Goal: Information Seeking & Learning: Learn about a topic

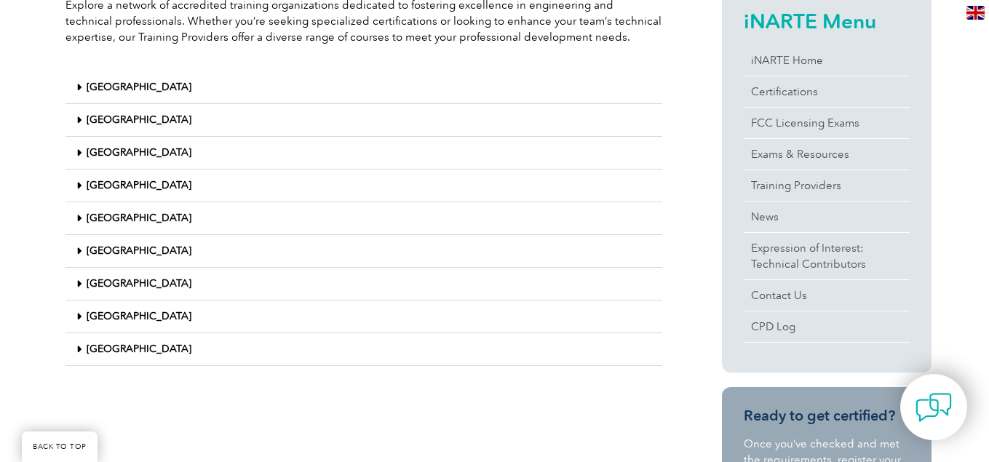
scroll to position [388, 0]
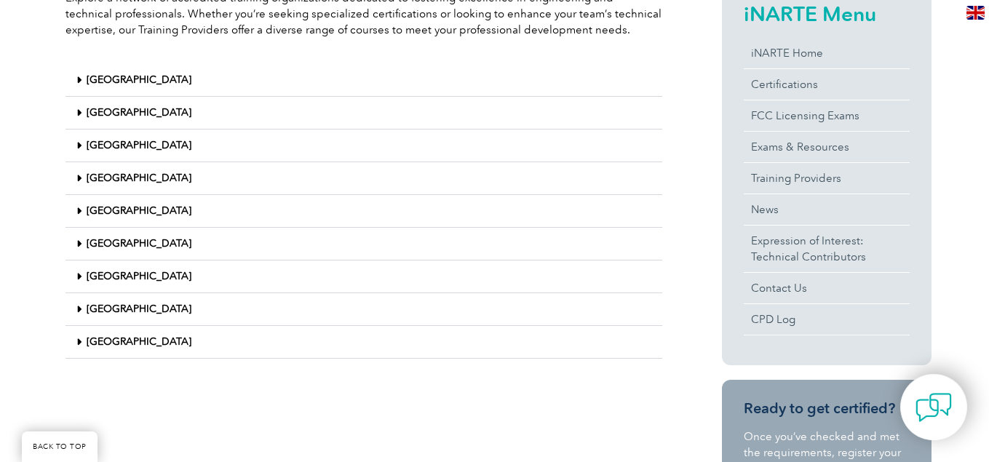
click at [123, 342] on link "United States" at bounding box center [139, 342] width 105 height 12
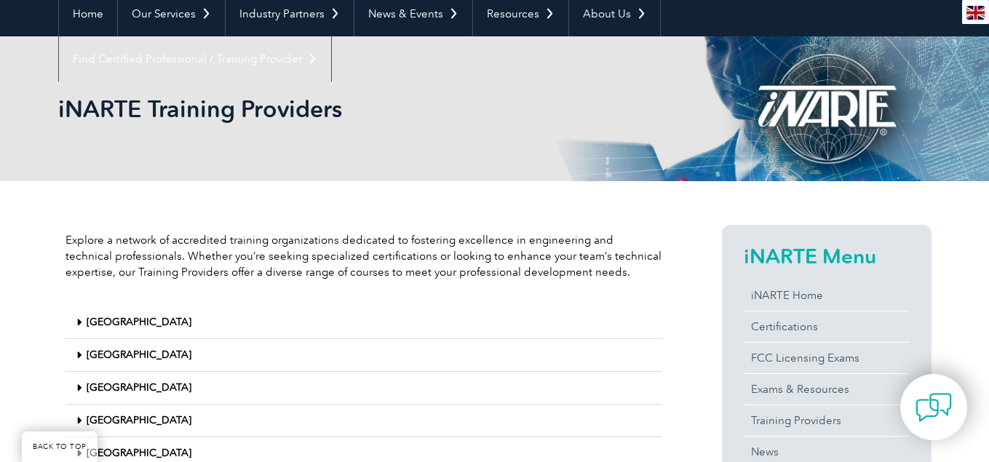
scroll to position [170, 0]
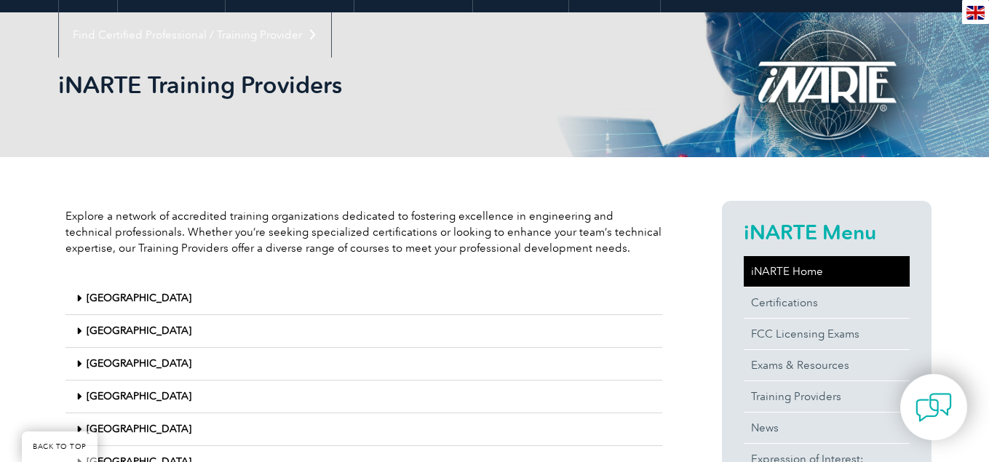
click at [779, 278] on link "iNARTE Home" at bounding box center [827, 271] width 166 height 31
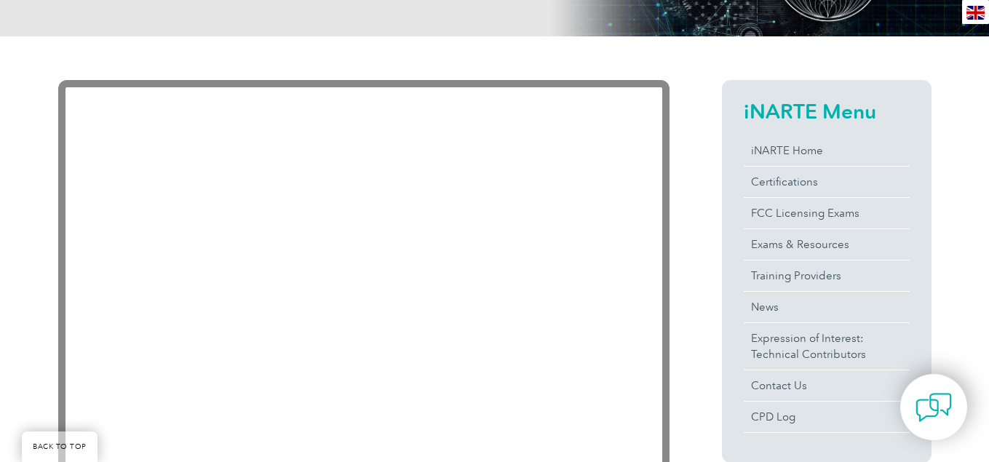
scroll to position [291, 0]
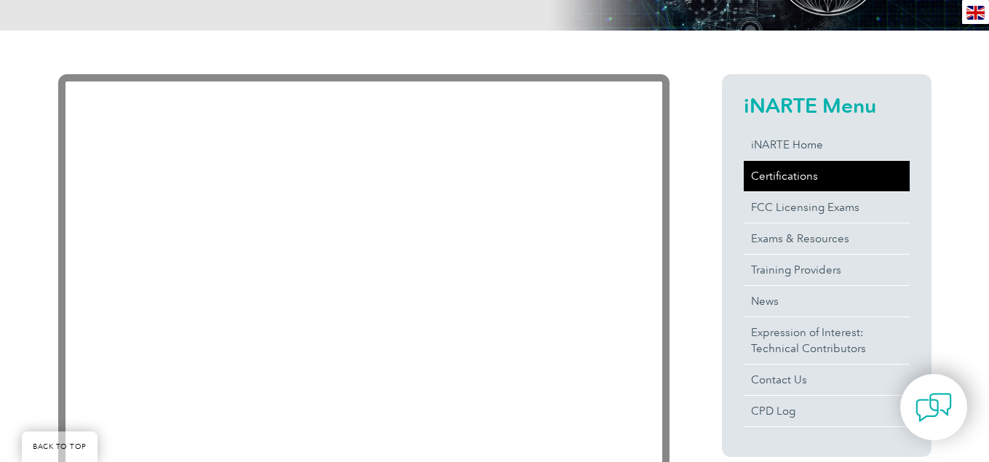
click at [782, 172] on link "Certifications" at bounding box center [827, 176] width 166 height 31
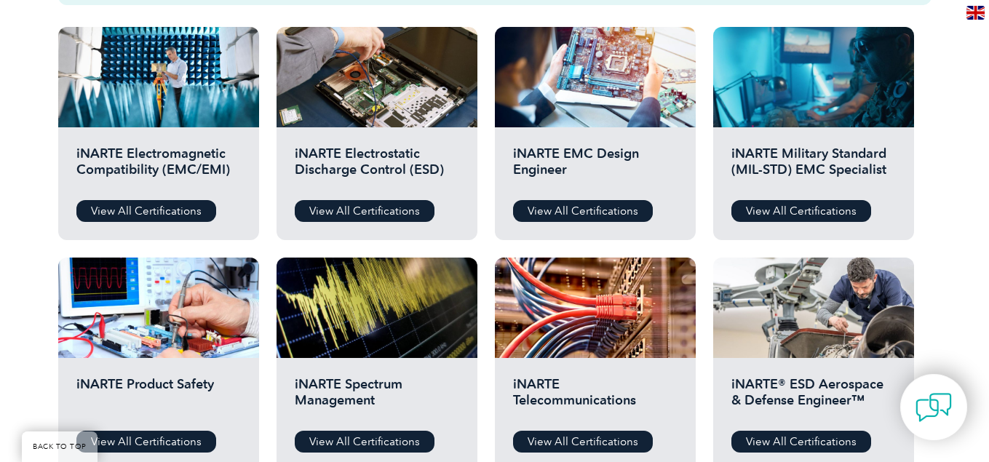
scroll to position [534, 0]
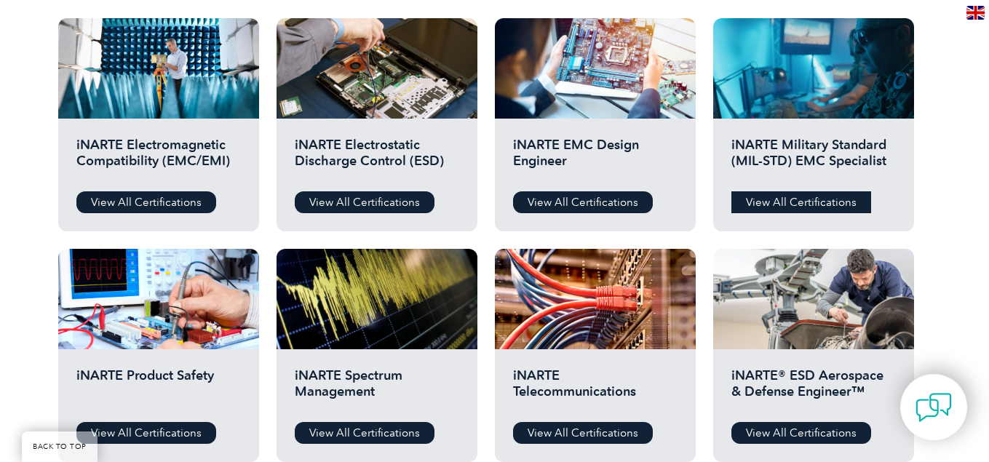
click at [810, 204] on link "View All Certifications" at bounding box center [802, 202] width 140 height 22
click at [150, 200] on link "View All Certifications" at bounding box center [146, 202] width 140 height 22
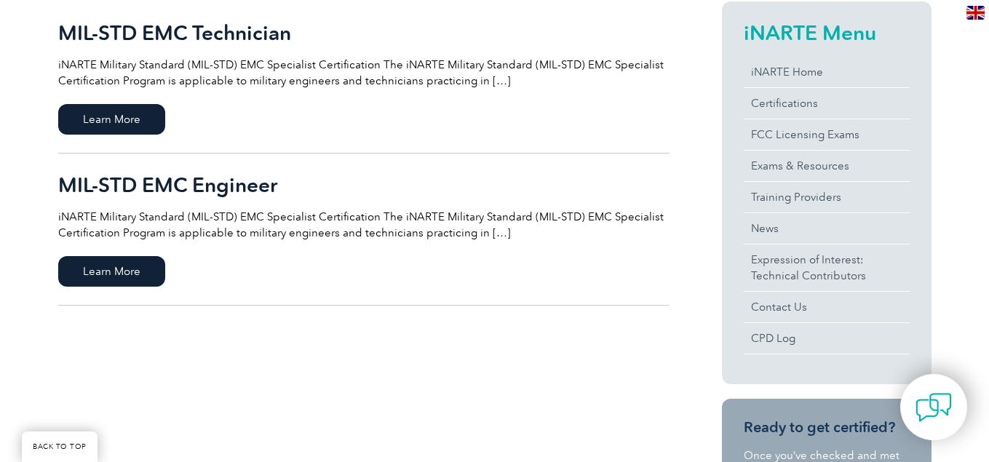
scroll to position [364, 0]
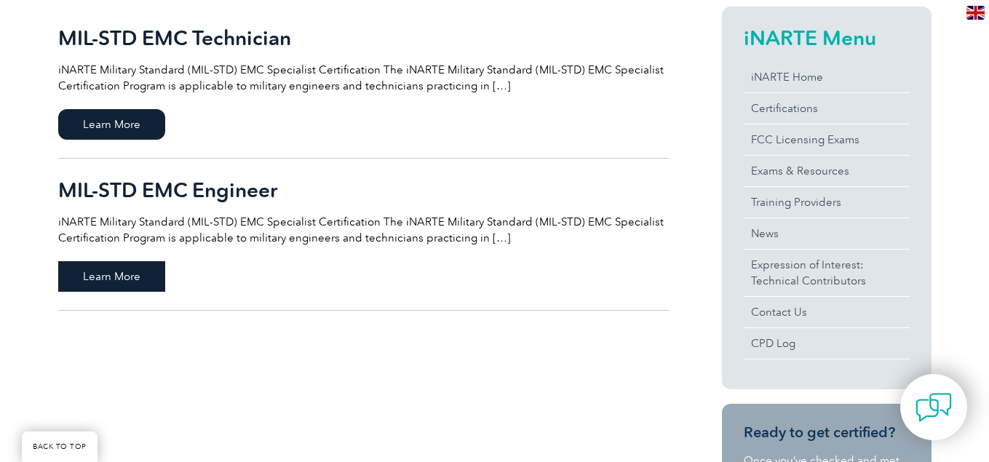
click at [122, 271] on span "Learn More" at bounding box center [111, 276] width 107 height 31
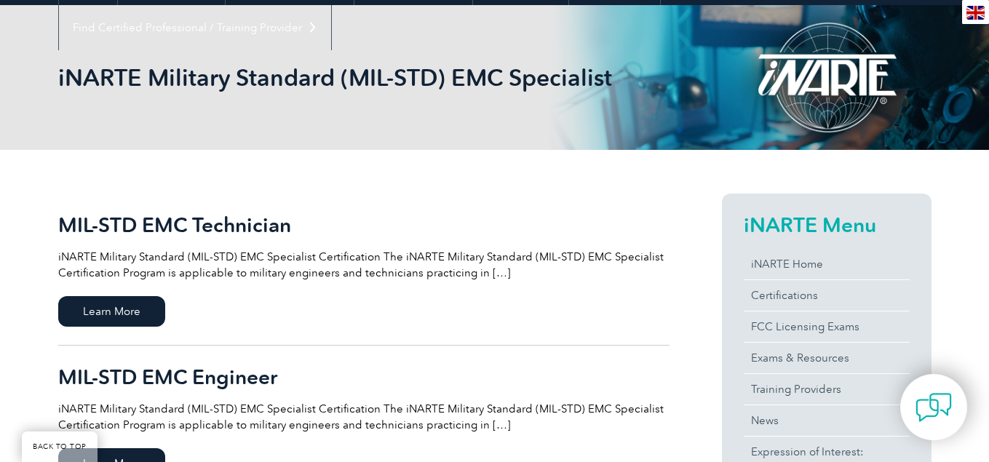
scroll to position [170, 0]
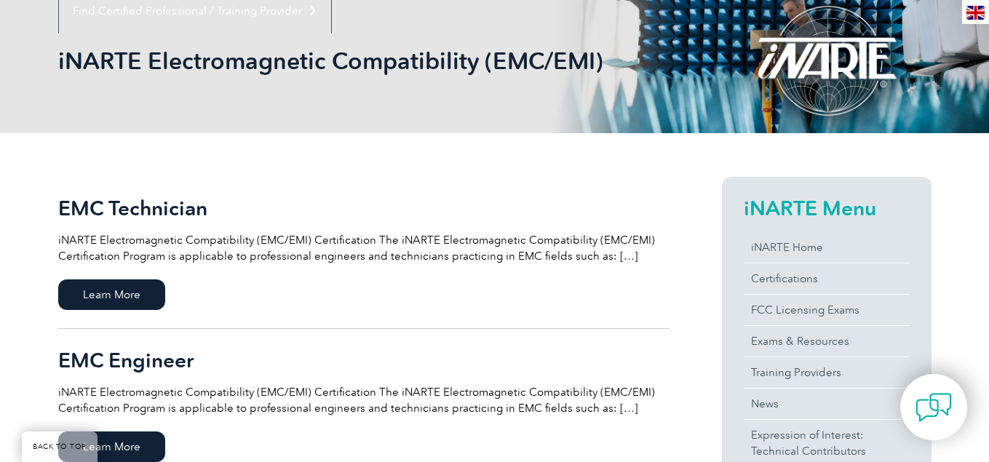
scroll to position [218, 0]
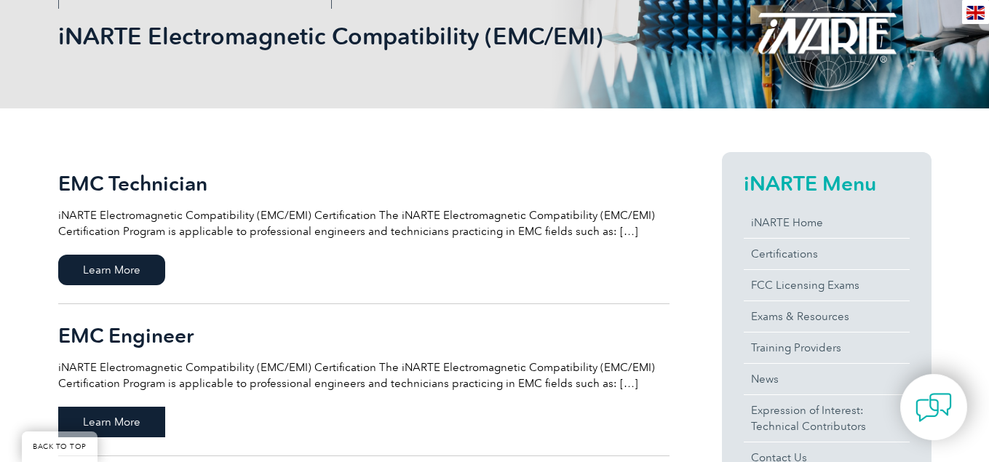
click at [124, 423] on span "Learn More" at bounding box center [111, 422] width 107 height 31
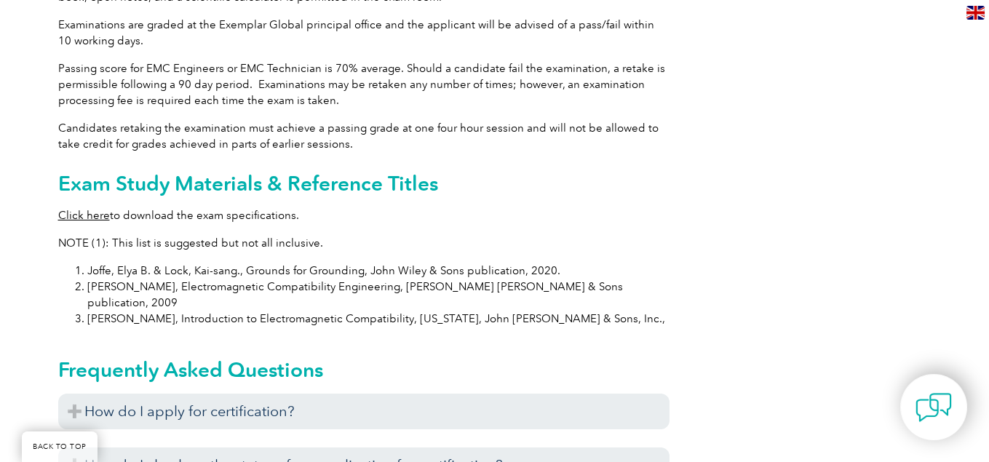
scroll to position [1383, 0]
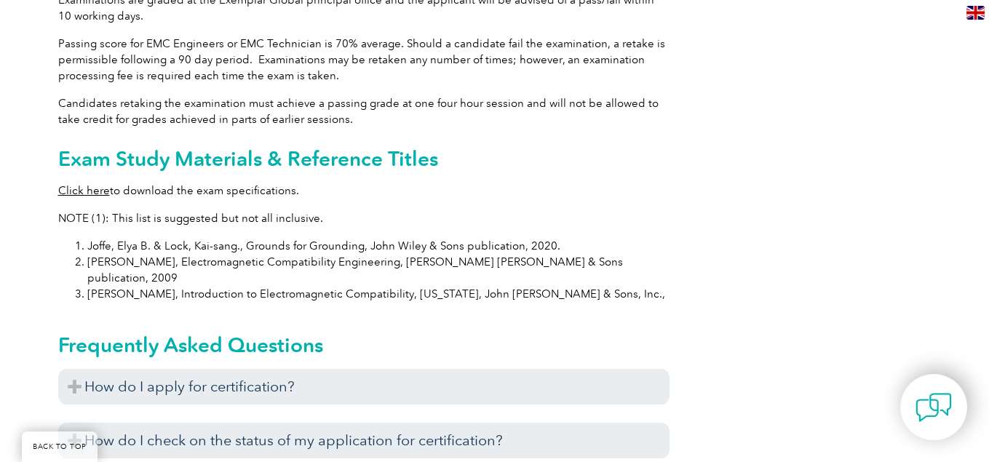
click at [82, 184] on link "Click here" at bounding box center [84, 190] width 52 height 13
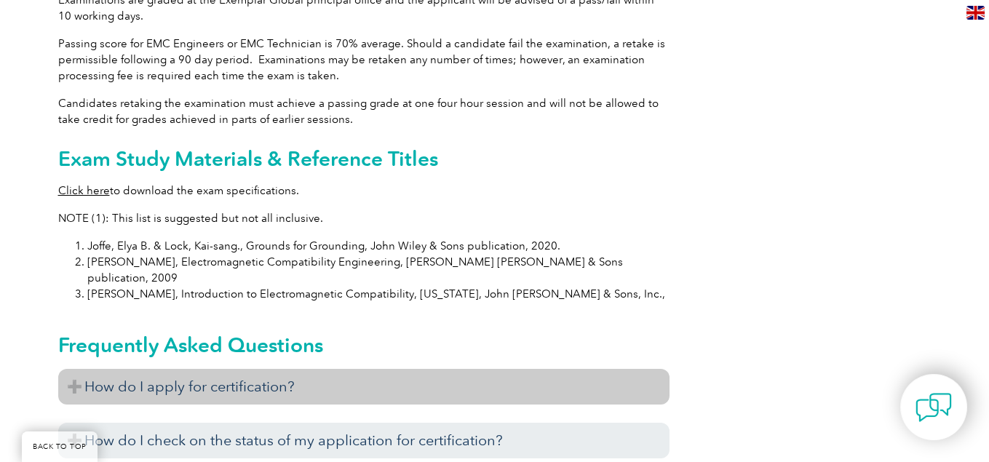
click at [76, 369] on h3 "How do I apply for certification?" at bounding box center [364, 387] width 612 height 36
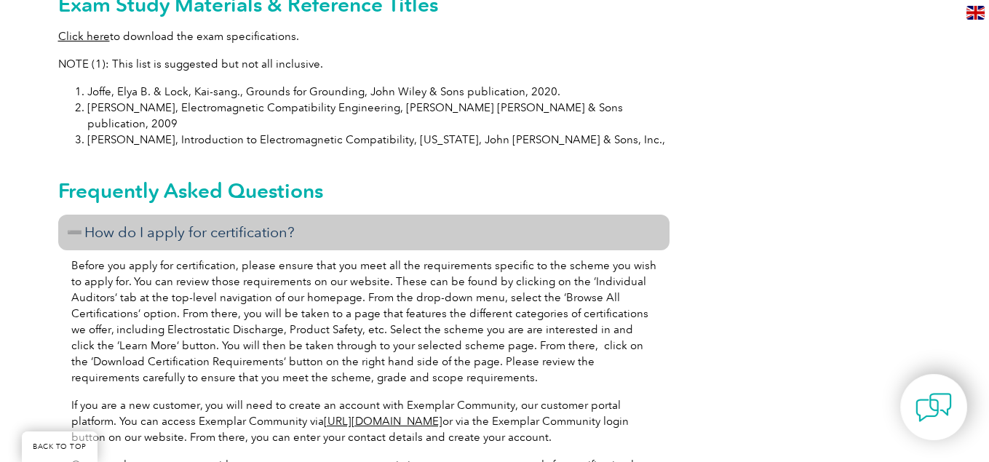
scroll to position [1466, 0]
